Goal: Information Seeking & Learning: Learn about a topic

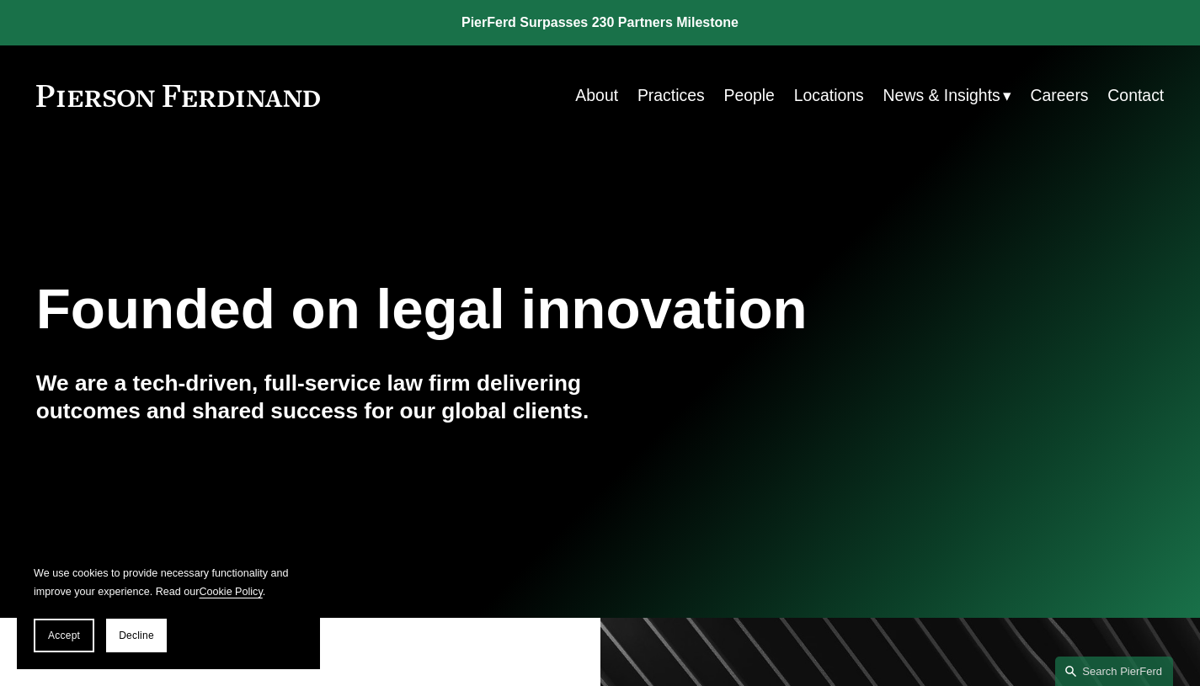
click at [594, 95] on link "About" at bounding box center [596, 95] width 43 height 33
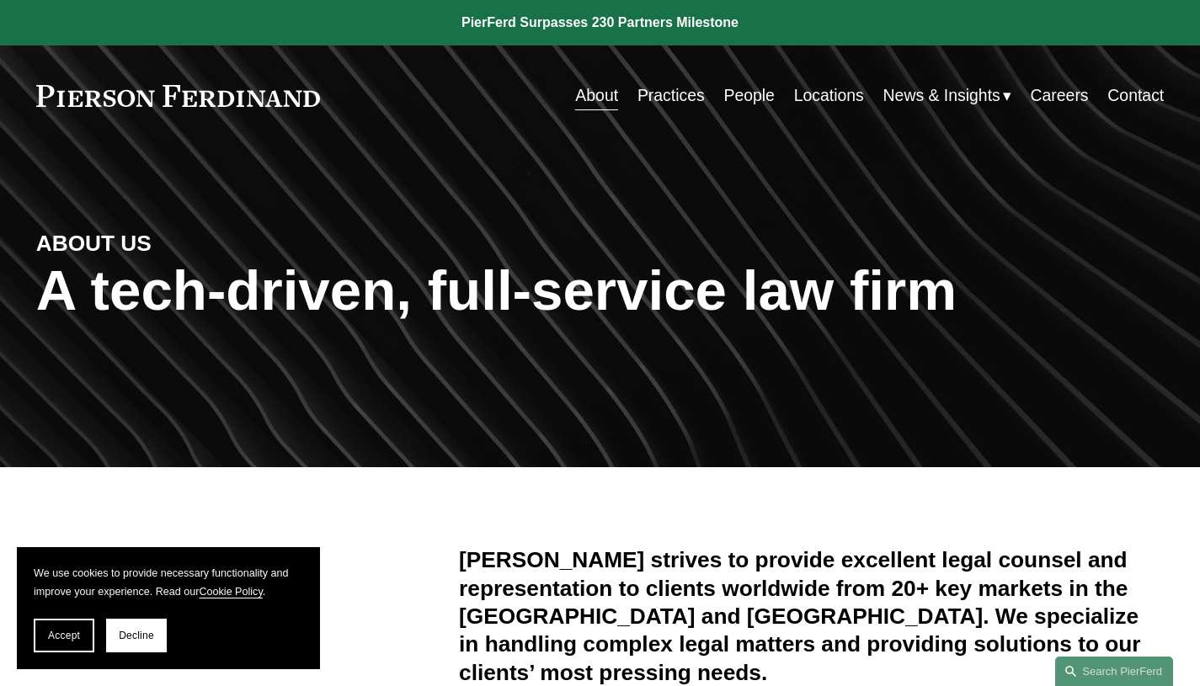
click at [747, 96] on link "People" at bounding box center [748, 95] width 51 height 33
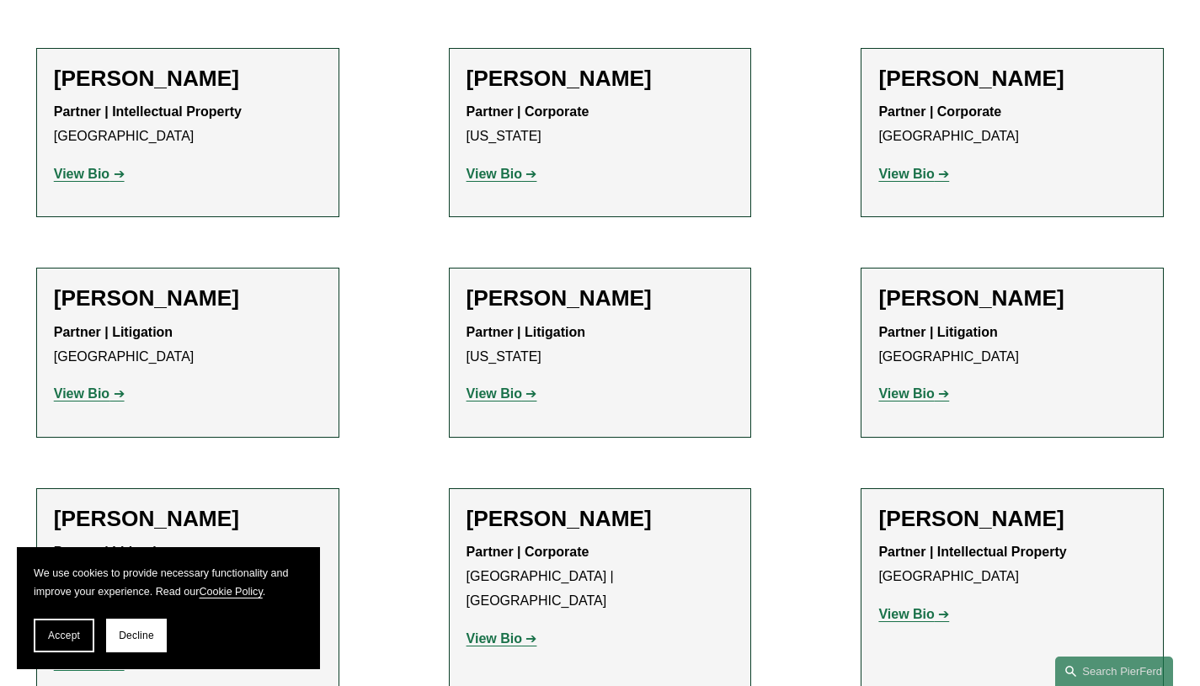
scroll to position [17326, 0]
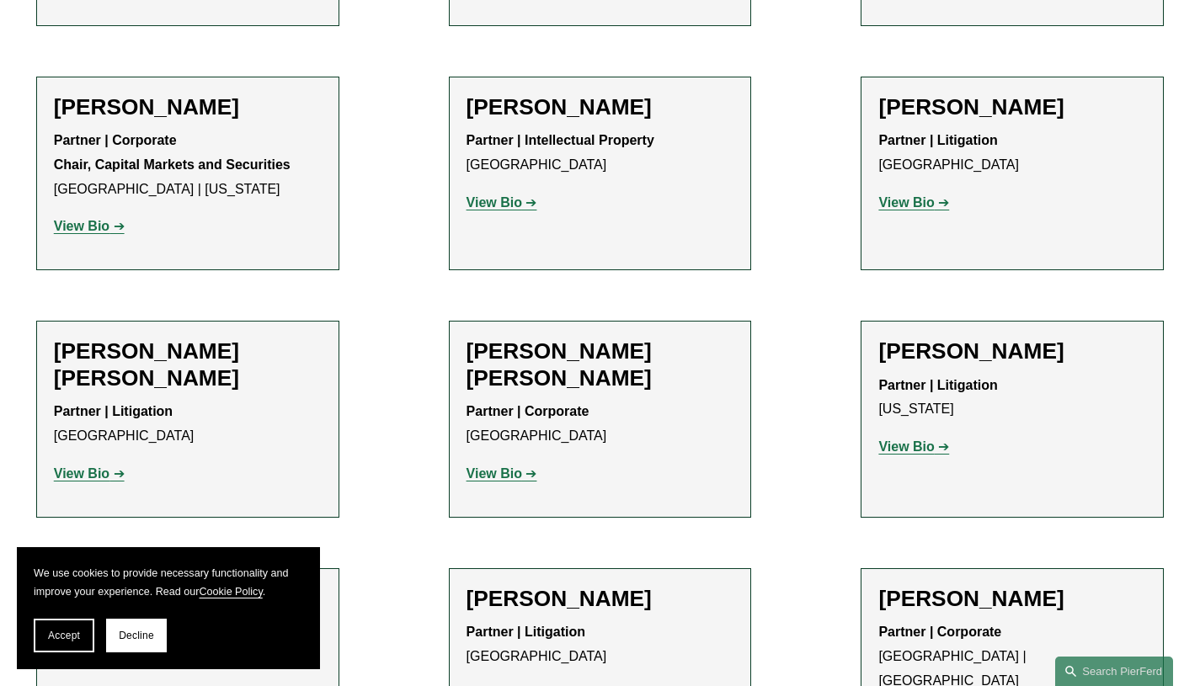
scroll to position [11937, 0]
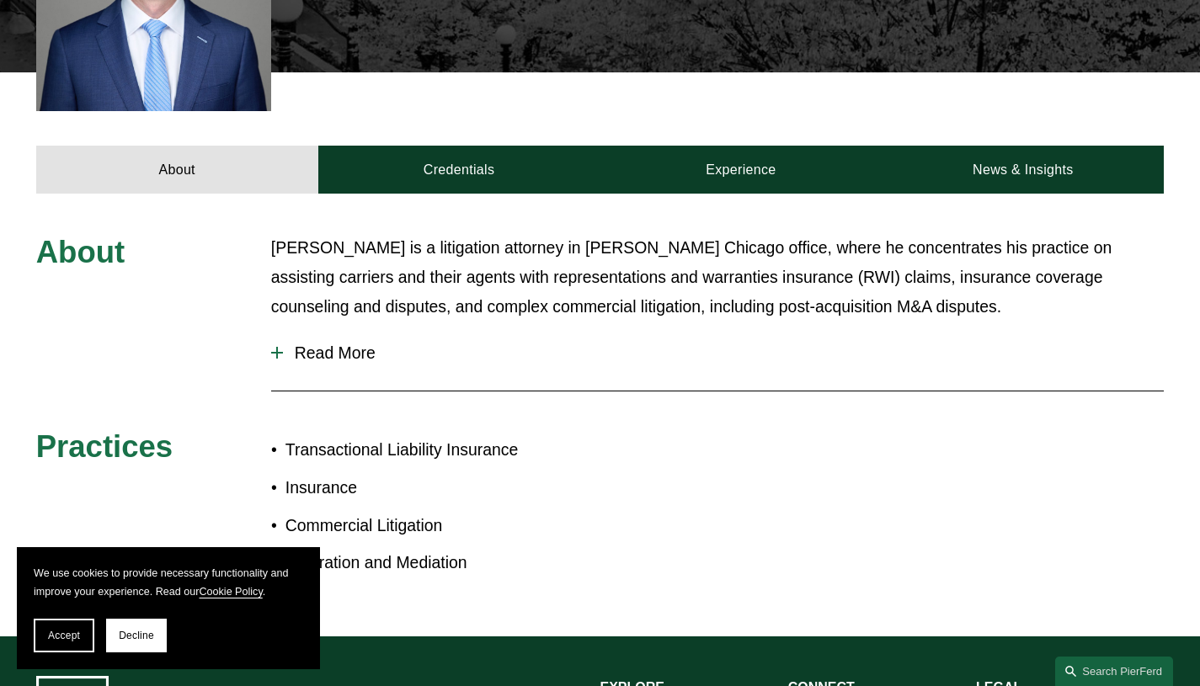
scroll to position [758, 0]
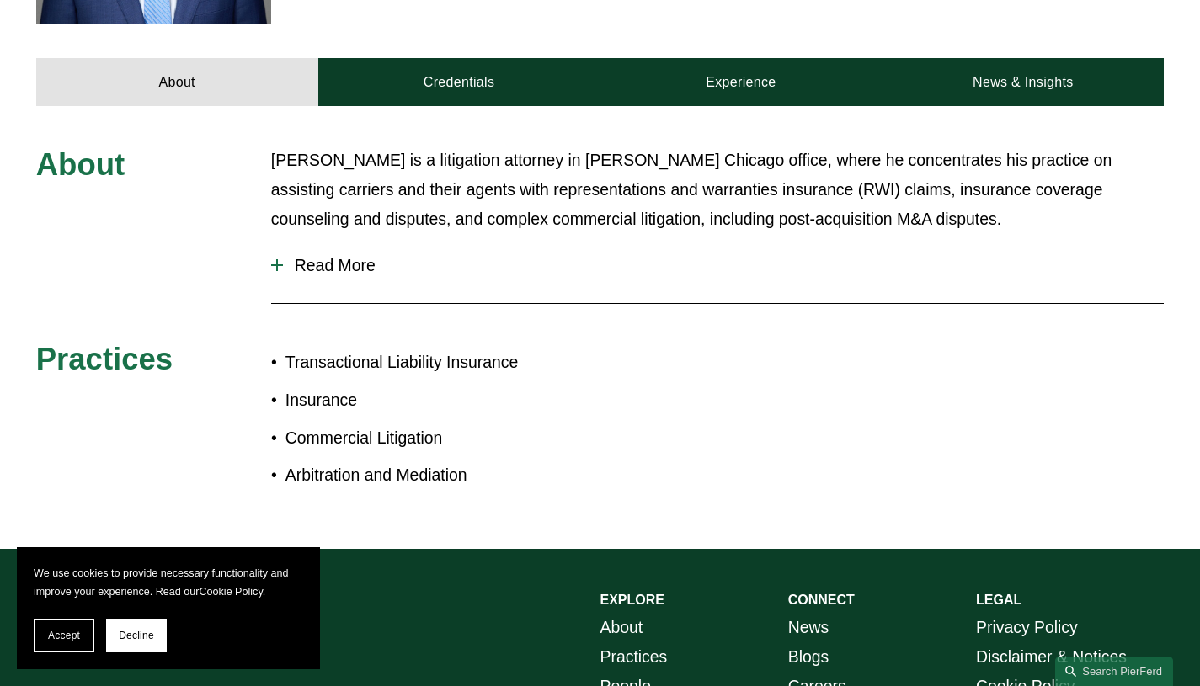
click at [510, 66] on link "Credentials" at bounding box center [459, 82] width 282 height 49
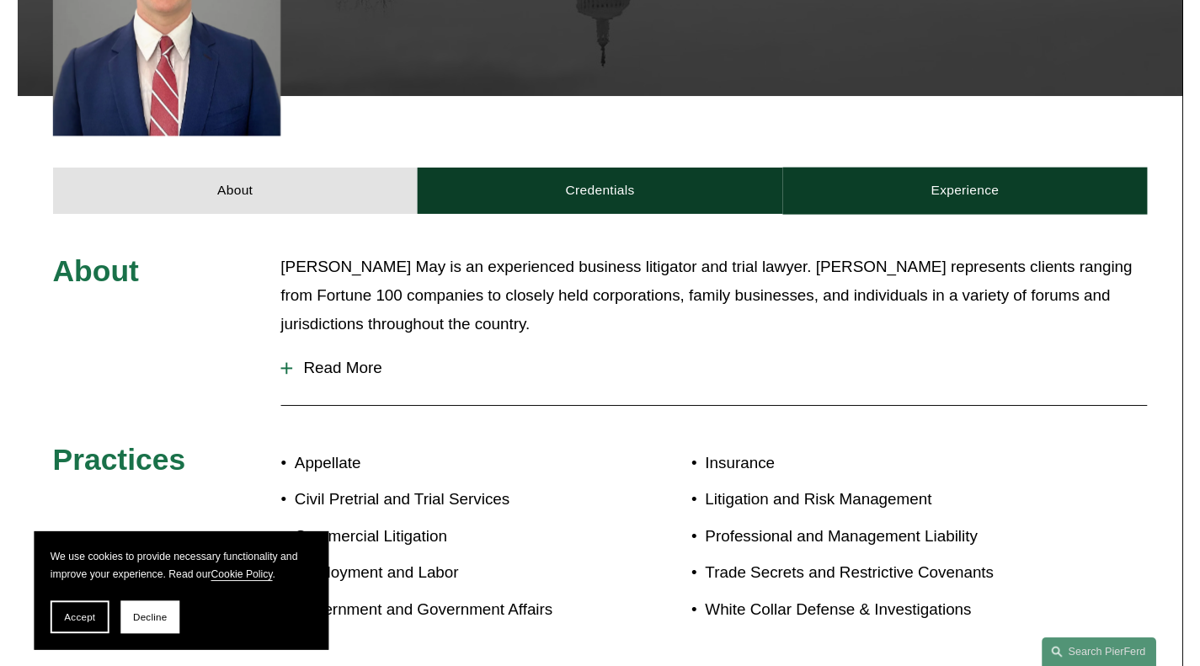
scroll to position [589, 0]
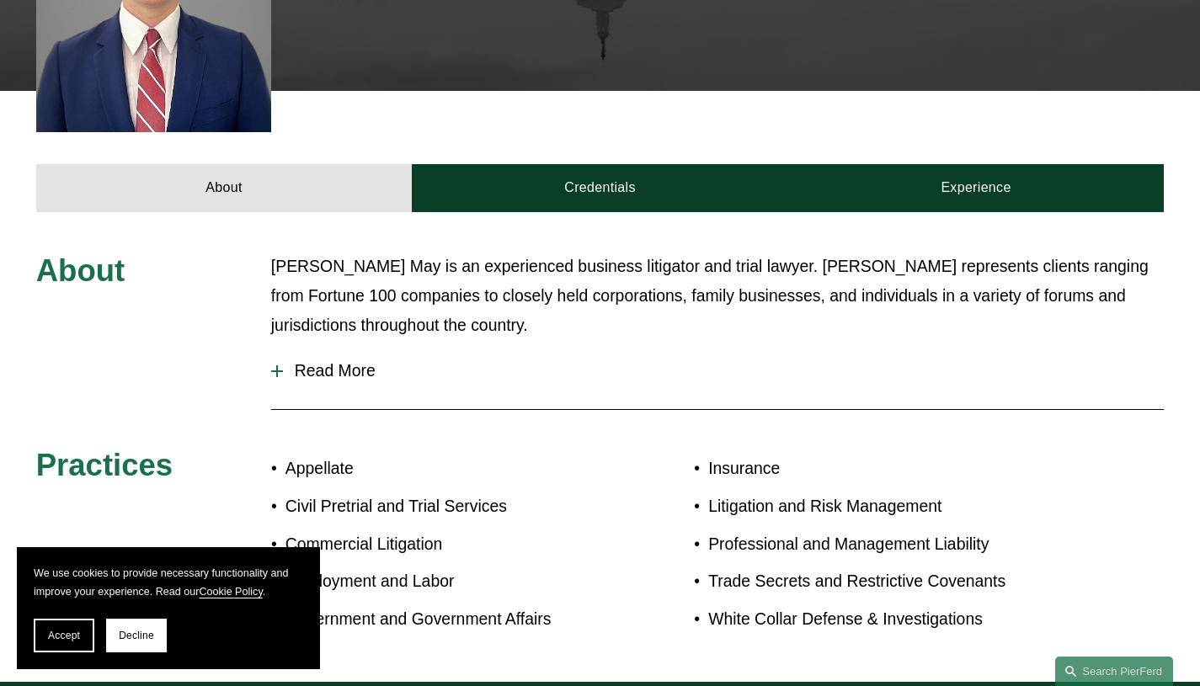
click at [547, 164] on link "Credentials" at bounding box center [600, 188] width 376 height 49
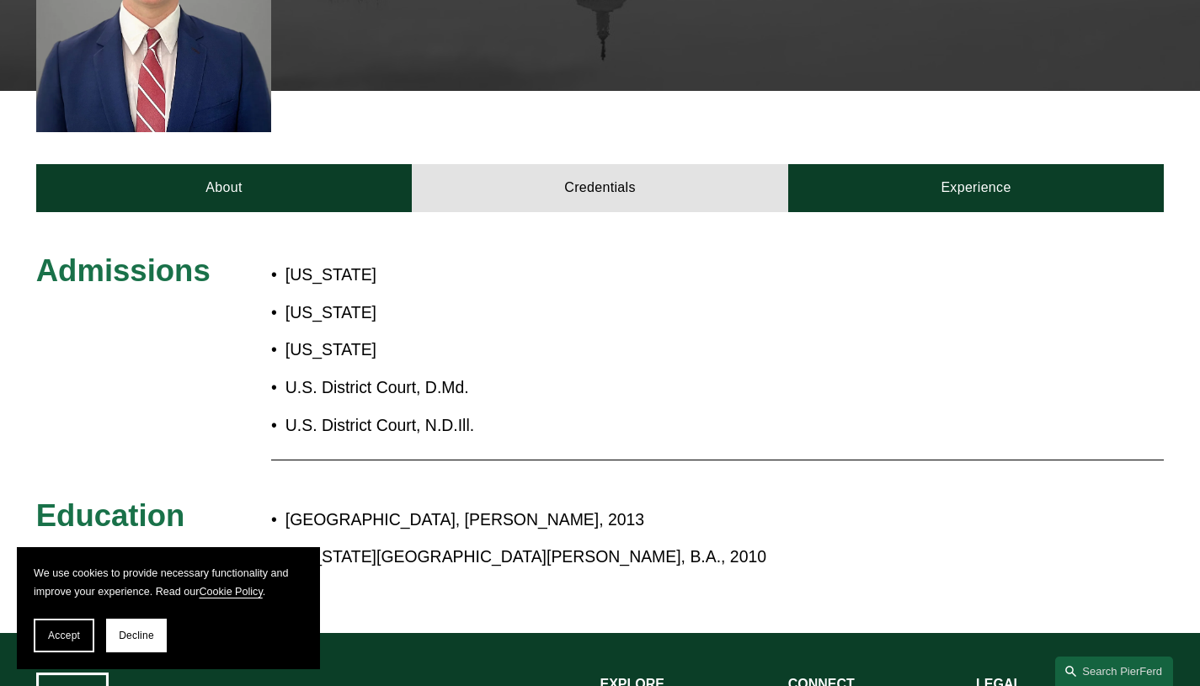
click at [948, 164] on link "Experience" at bounding box center [976, 188] width 376 height 49
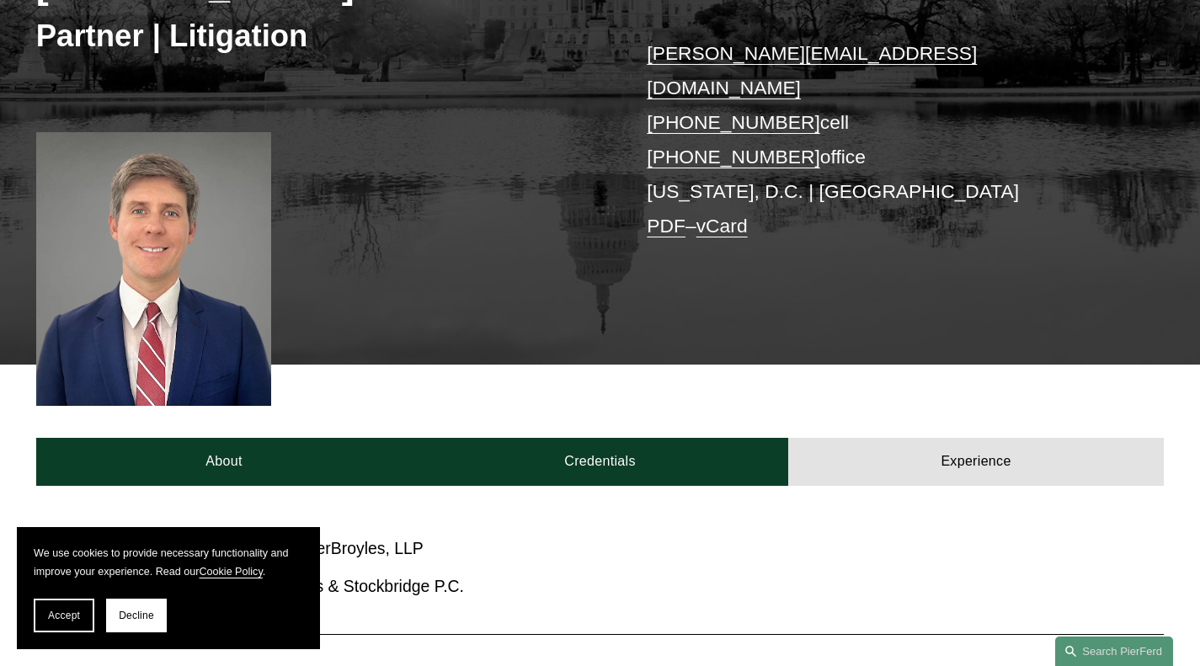
scroll to position [337, 0]
